Goal: Information Seeking & Learning: Learn about a topic

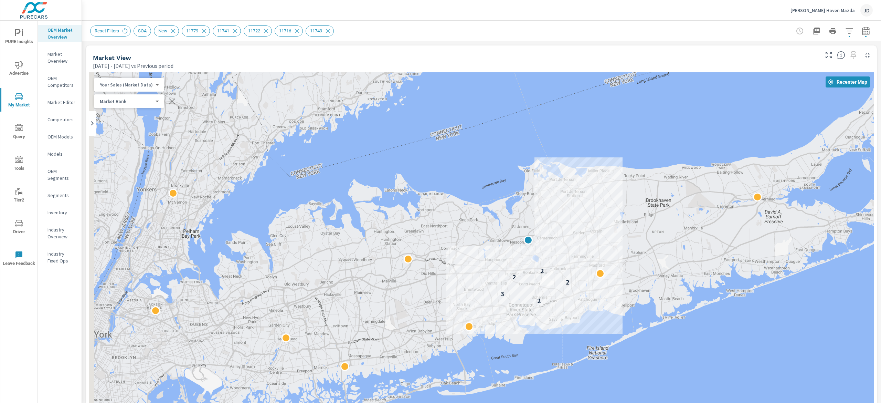
scroll to position [0, 0]
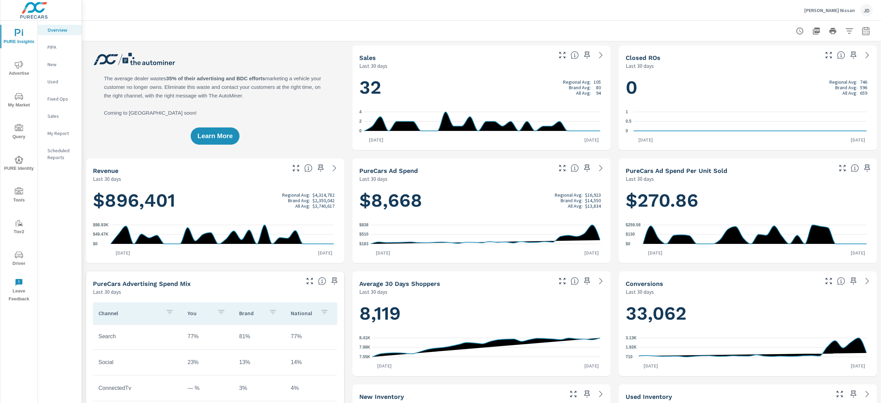
click at [21, 101] on span "My Market" at bounding box center [18, 100] width 33 height 17
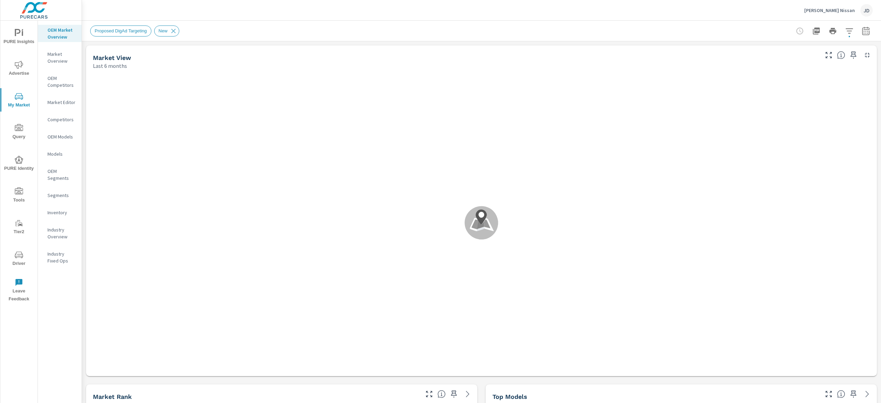
scroll to position [0, 0]
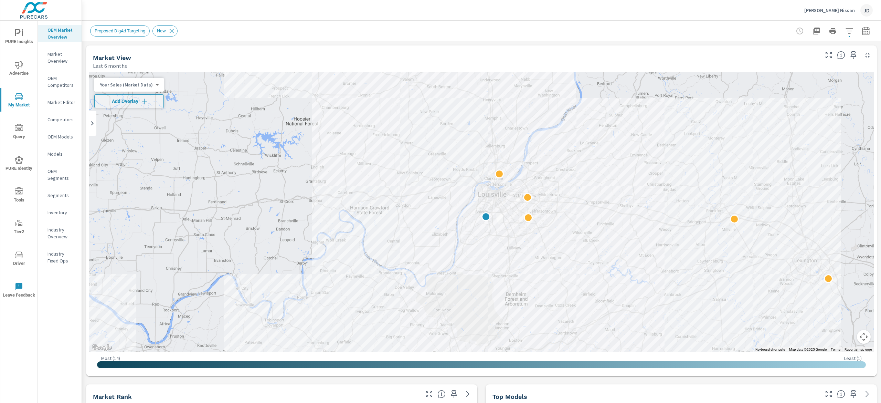
click at [658, 8] on div "Byerly Nissan JD" at bounding box center [481, 10] width 782 height 20
click at [861, 29] on icon "button" at bounding box center [865, 31] width 8 height 8
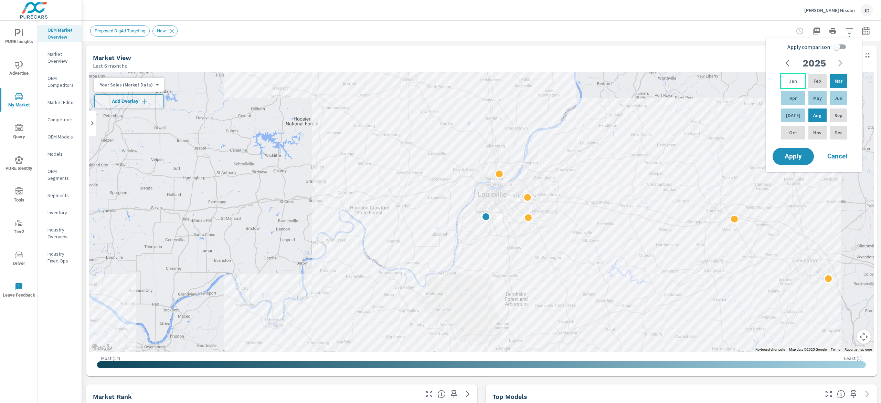
click at [796, 83] on div "Jan" at bounding box center [793, 81] width 26 height 17
click at [792, 119] on div "Jul" at bounding box center [793, 115] width 26 height 17
click at [837, 47] on input "Apply comparison" at bounding box center [836, 46] width 39 height 13
checkbox input "true"
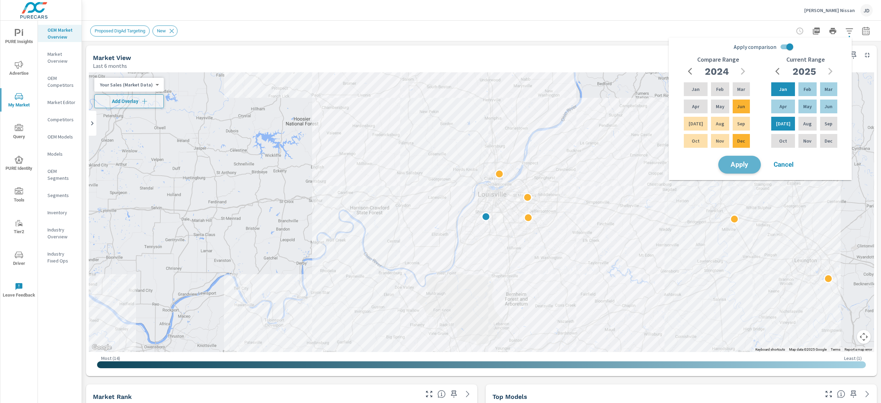
click at [740, 167] on span "Apply" at bounding box center [739, 164] width 28 height 7
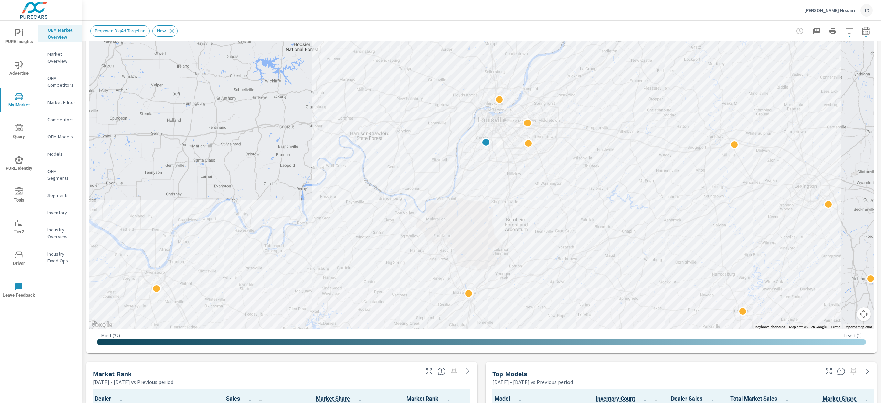
scroll to position [134, 0]
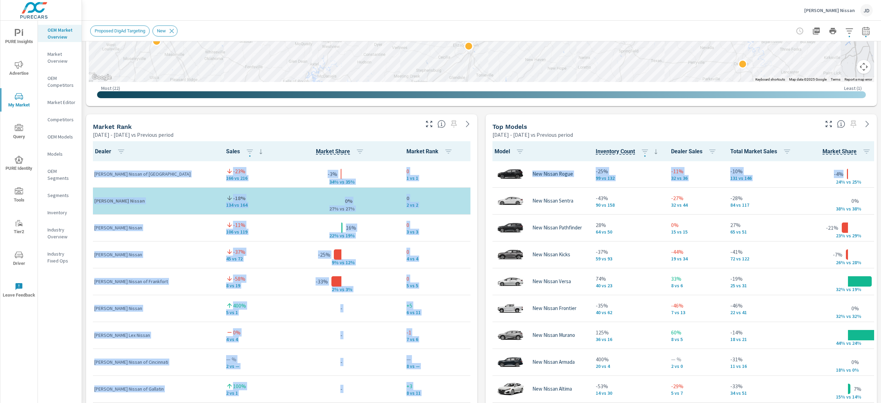
drag, startPoint x: 880, startPoint y: 89, endPoint x: 631, endPoint y: 122, distance: 251.6
click at [872, 160] on div "Market Overview Byerly Nissan Report date range: Jan 01, 2025 - Jul 31, 2025 vs…" at bounding box center [481, 212] width 799 height 382
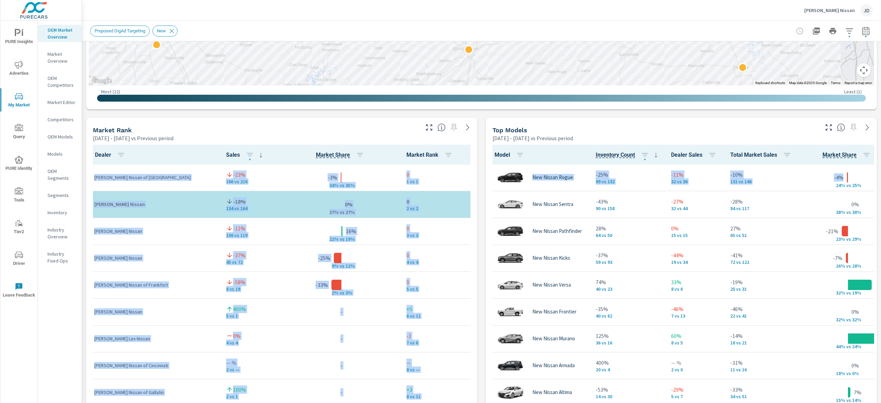
click at [354, 100] on div at bounding box center [481, 98] width 769 height 7
click at [373, 111] on div "Market View Jan 01, 2025 - Jul 31, 2025 vs Previous period ← Move left → Move r…" at bounding box center [481, 261] width 799 height 1178
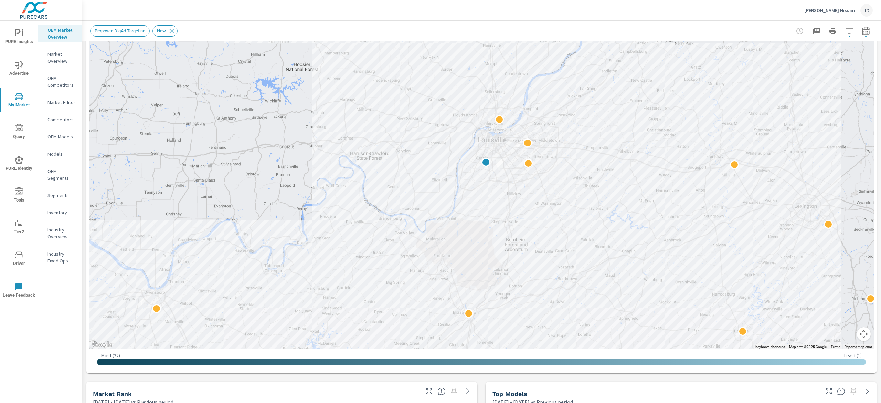
scroll to position [100, 0]
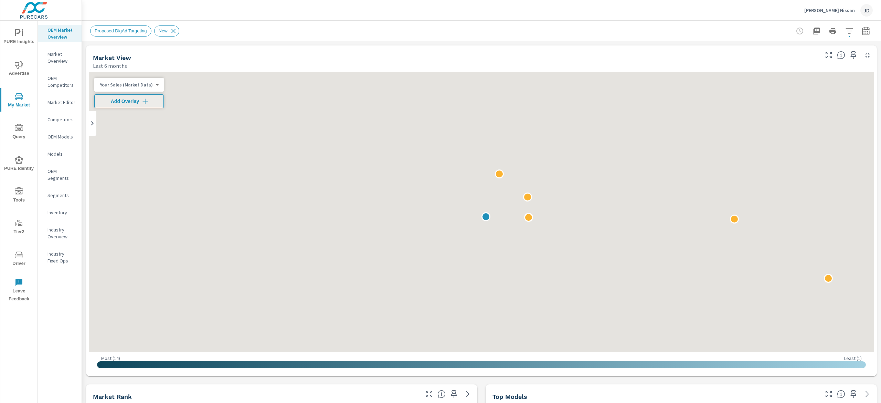
scroll to position [0, 0]
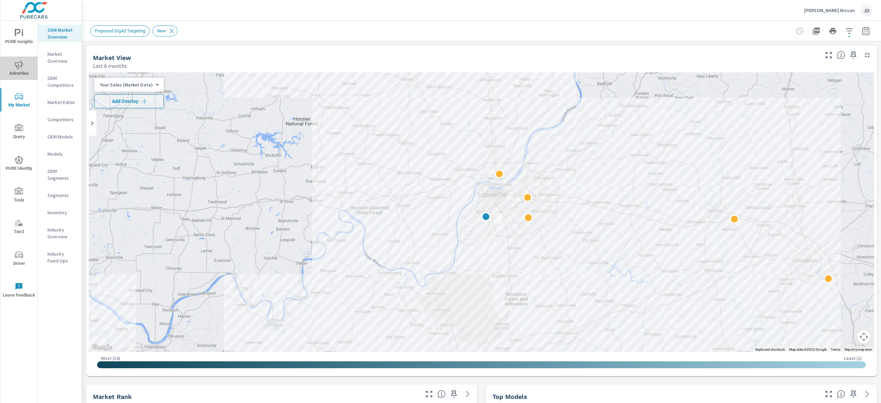
click at [23, 68] on icon "nav menu" at bounding box center [19, 65] width 8 height 8
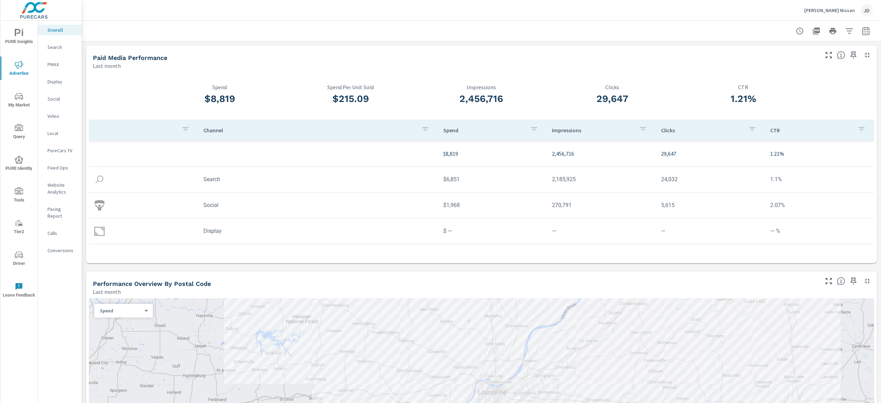
click at [20, 100] on icon "nav menu" at bounding box center [19, 96] width 8 height 8
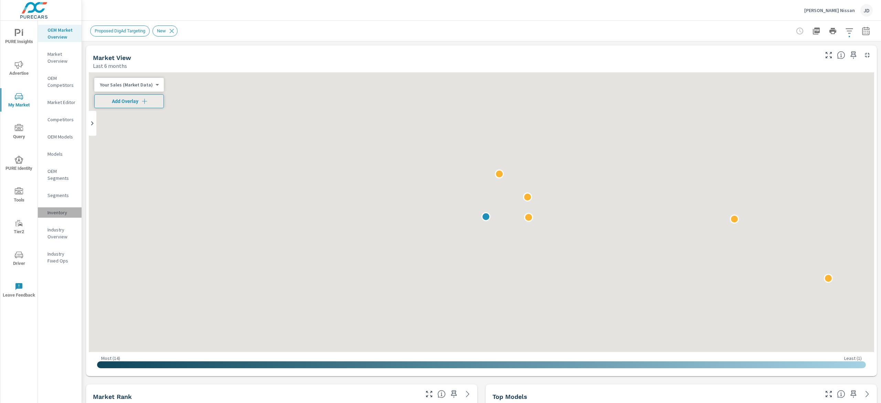
scroll to position [0, 0]
click at [61, 209] on p "Inventory" at bounding box center [61, 212] width 29 height 7
